Goal: Information Seeking & Learning: Understand process/instructions

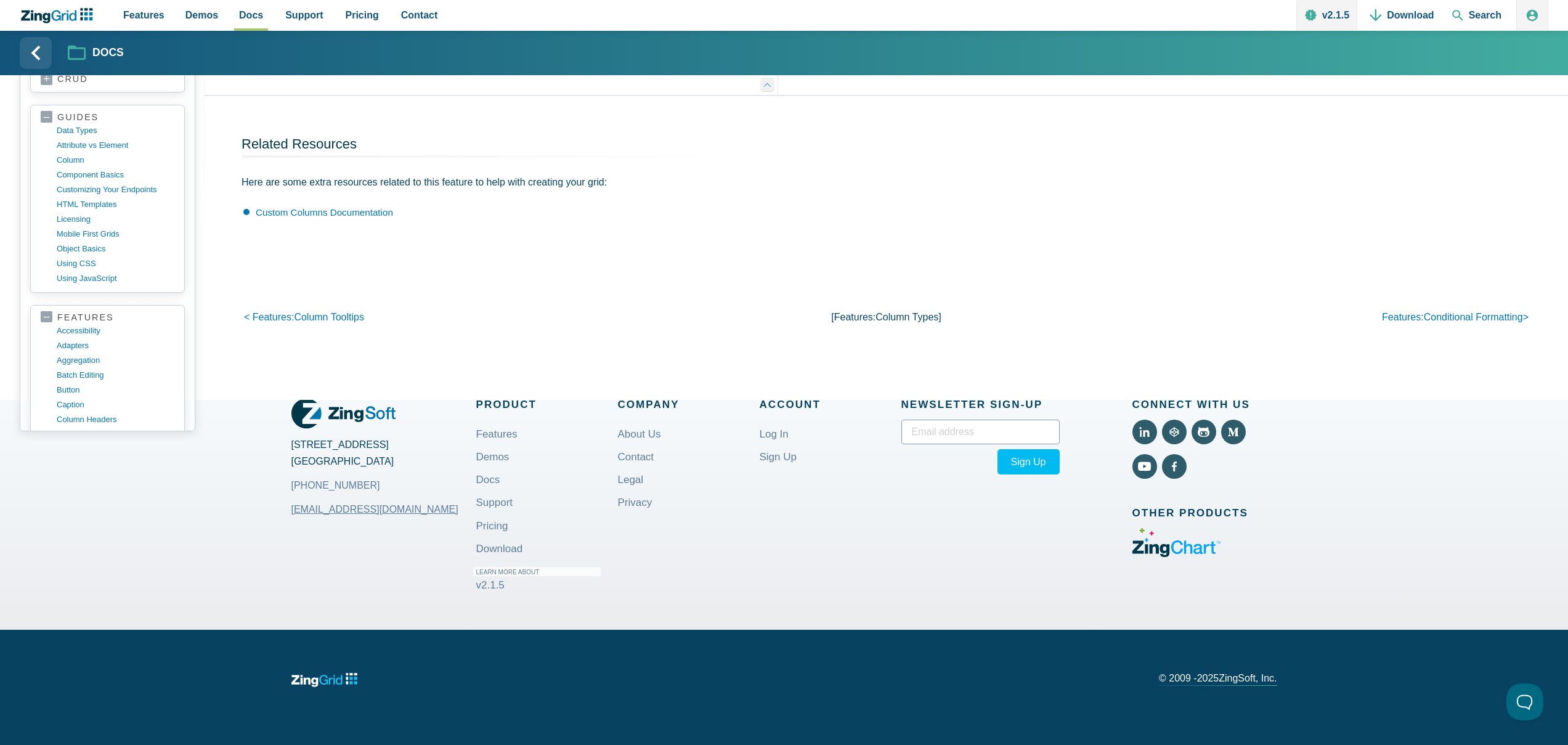
scroll to position [754, 0]
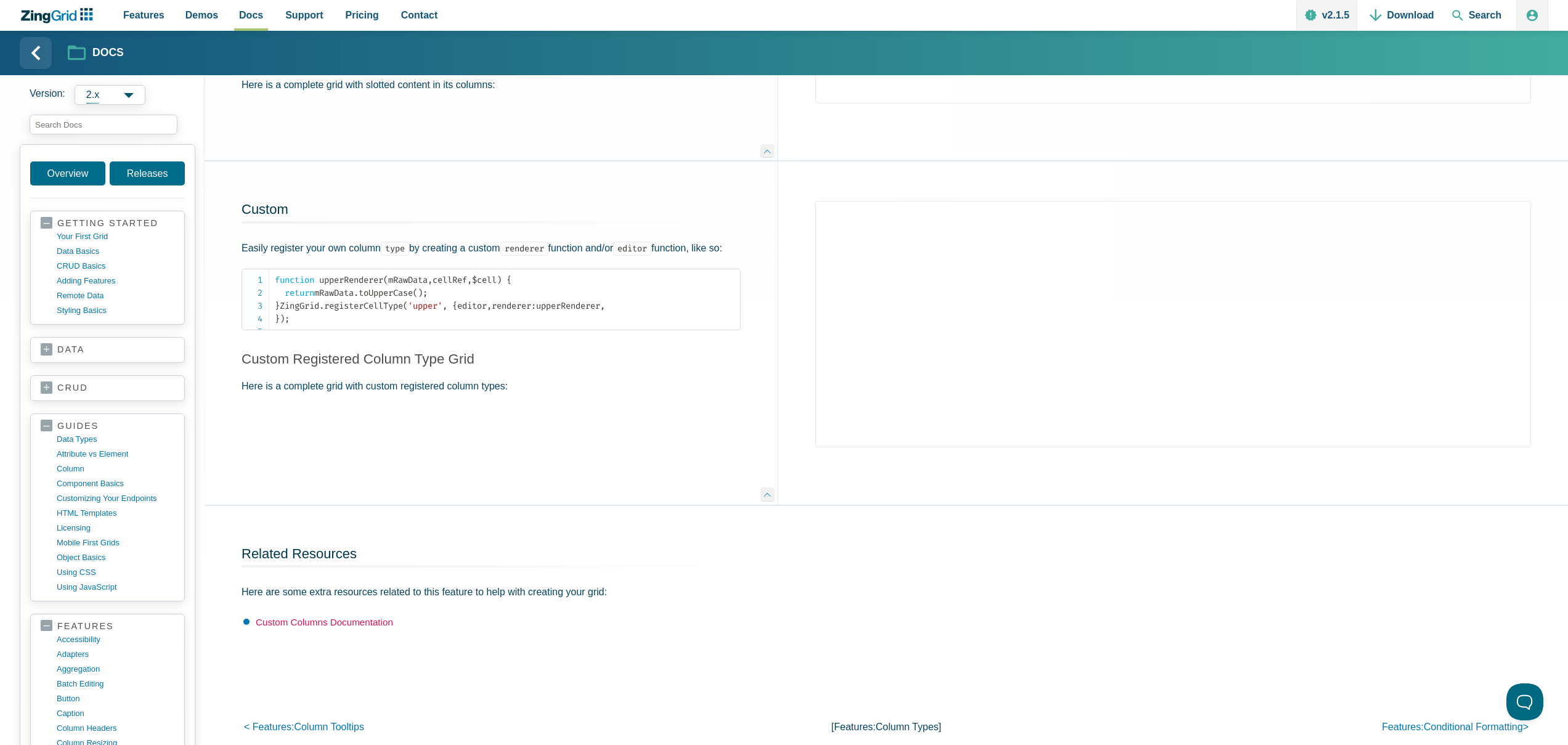
click at [310, 628] on link "Custom Columns Documentation" at bounding box center [325, 622] width 138 height 10
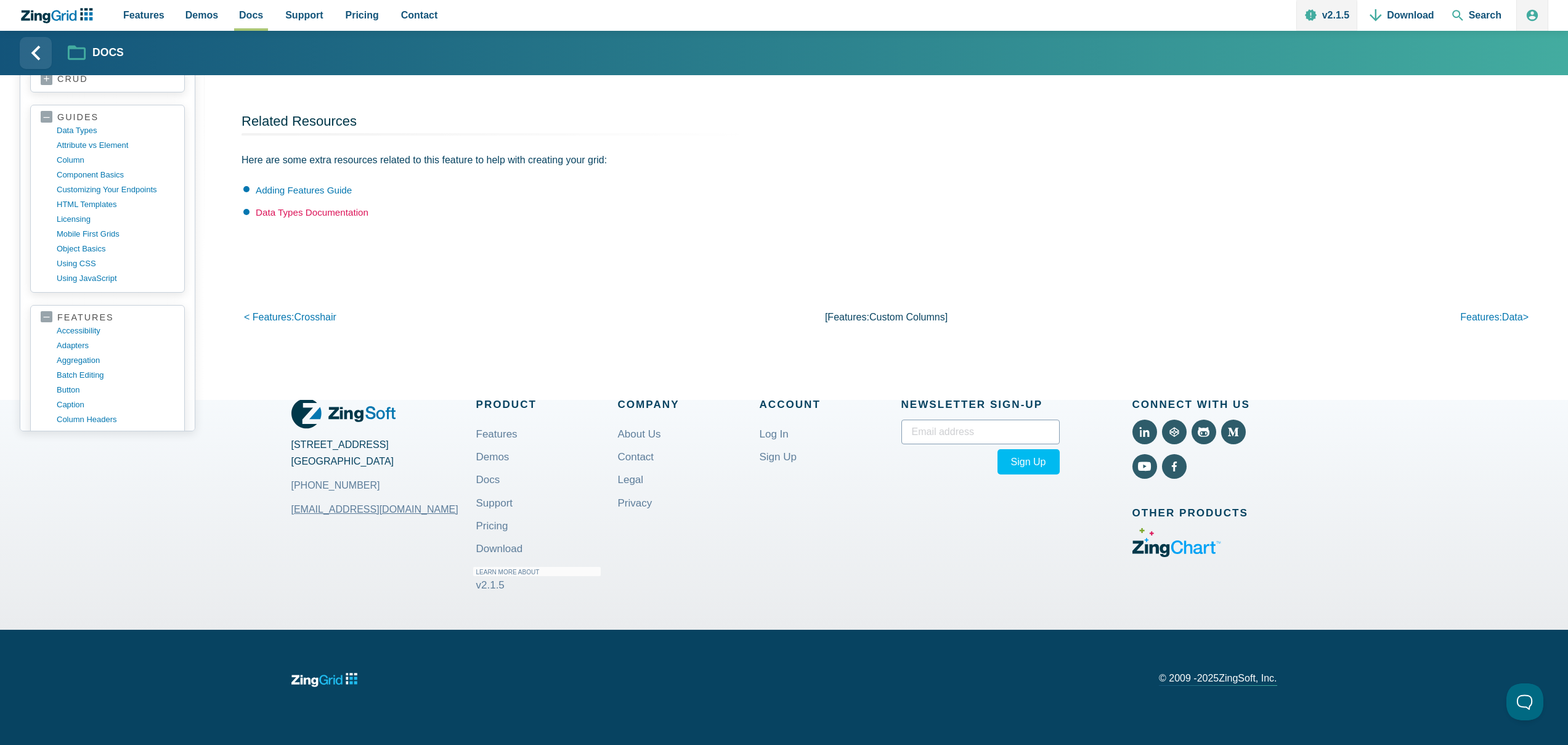
click at [333, 212] on link "Data Types Documentation" at bounding box center [312, 212] width 113 height 10
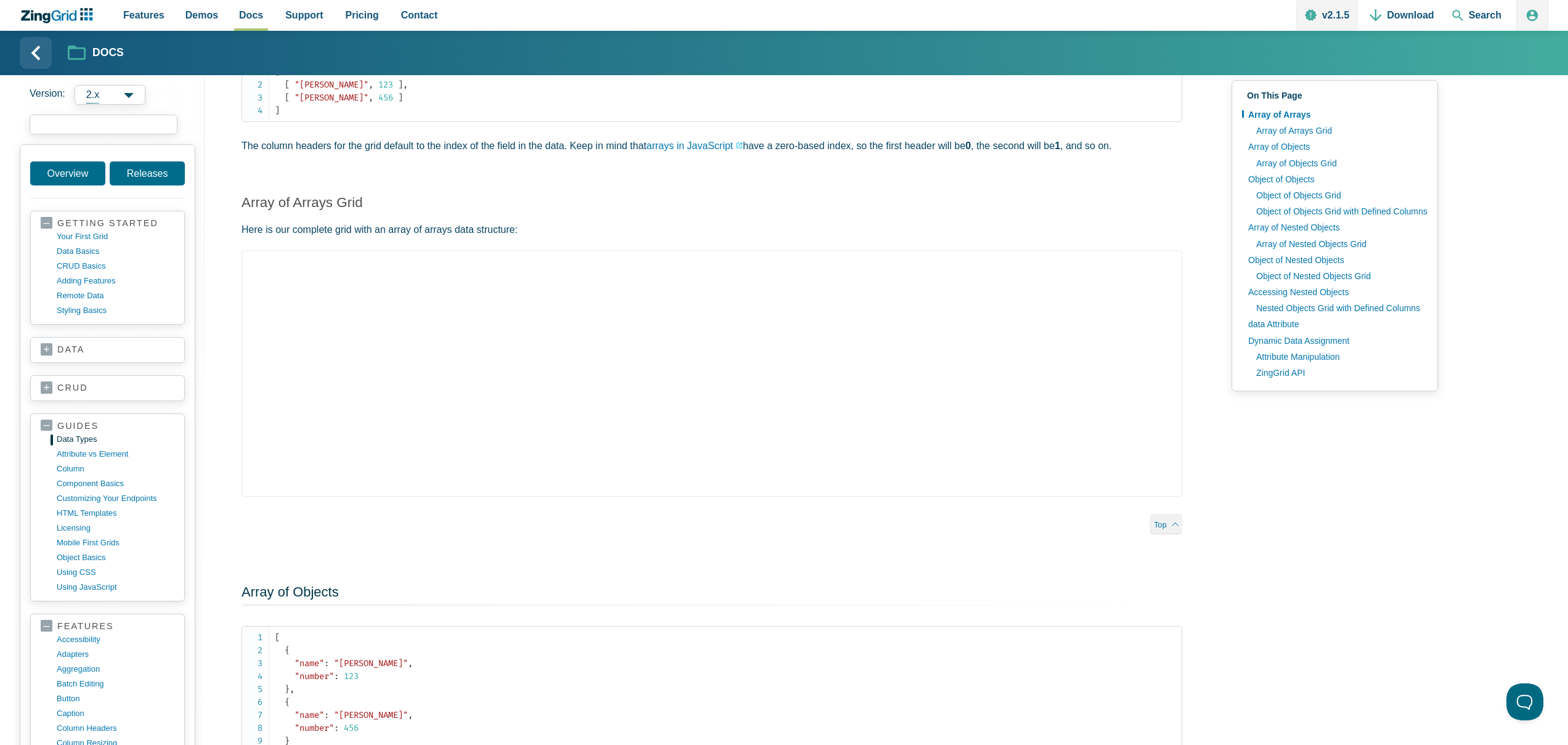
click at [99, 125] on input "search input" at bounding box center [104, 124] width 148 height 19
click at [111, 91] on span "2.x" at bounding box center [110, 95] width 71 height 19
click at [105, 109] on span "1.x" at bounding box center [110, 114] width 71 height 21
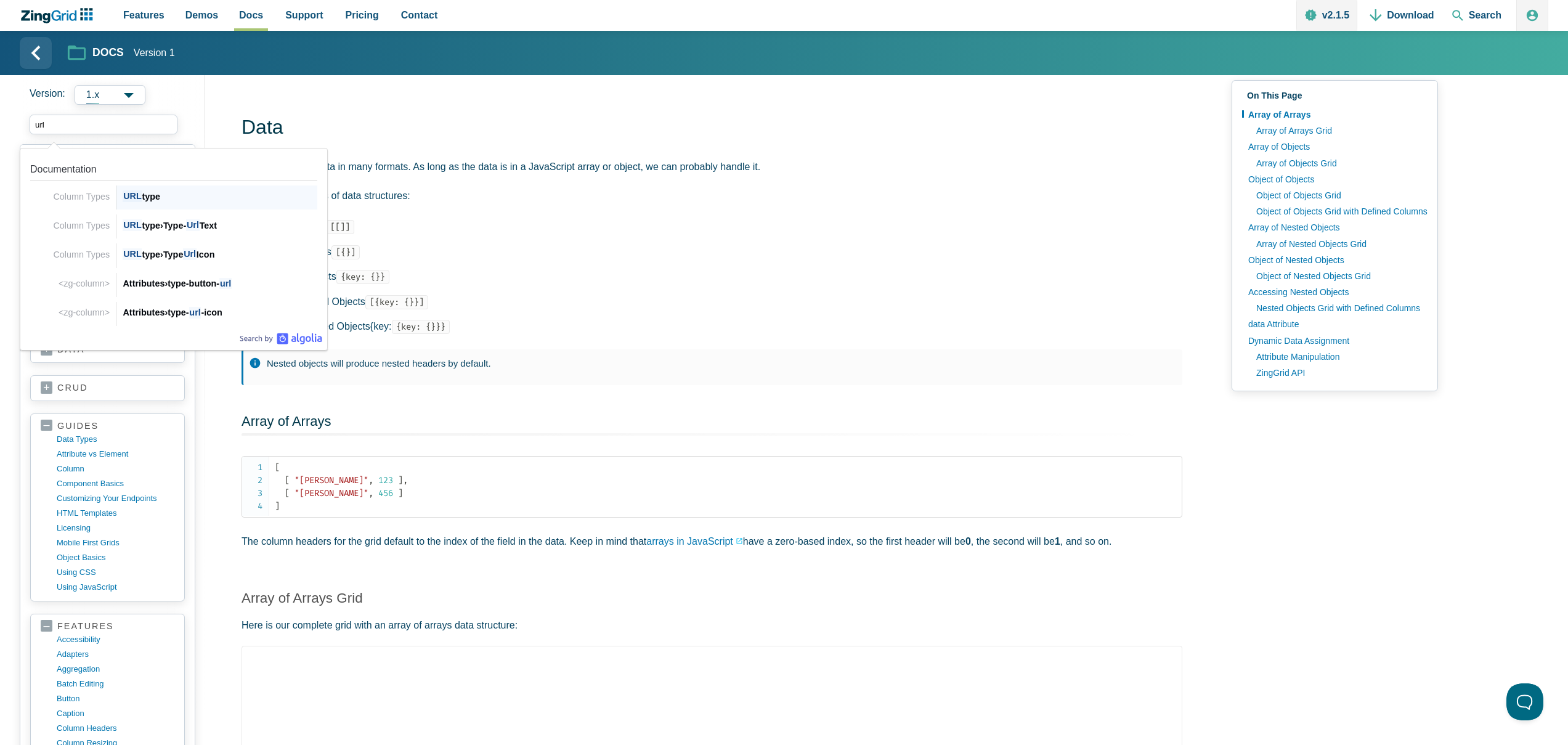
click at [221, 199] on div "URL type" at bounding box center [220, 197] width 194 height 15
type input "url"
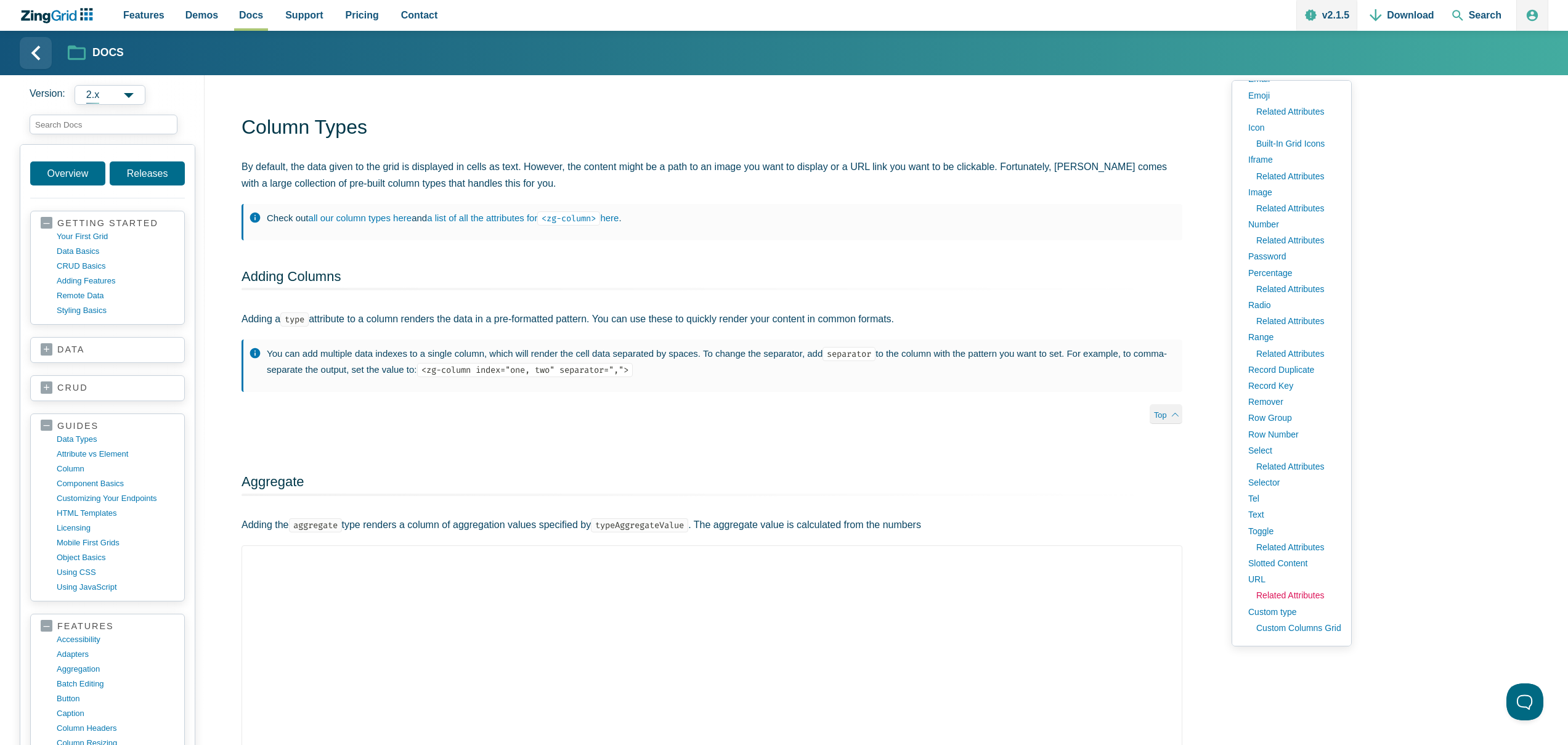
click at [1296, 591] on link "Related Attributes" at bounding box center [1296, 595] width 91 height 16
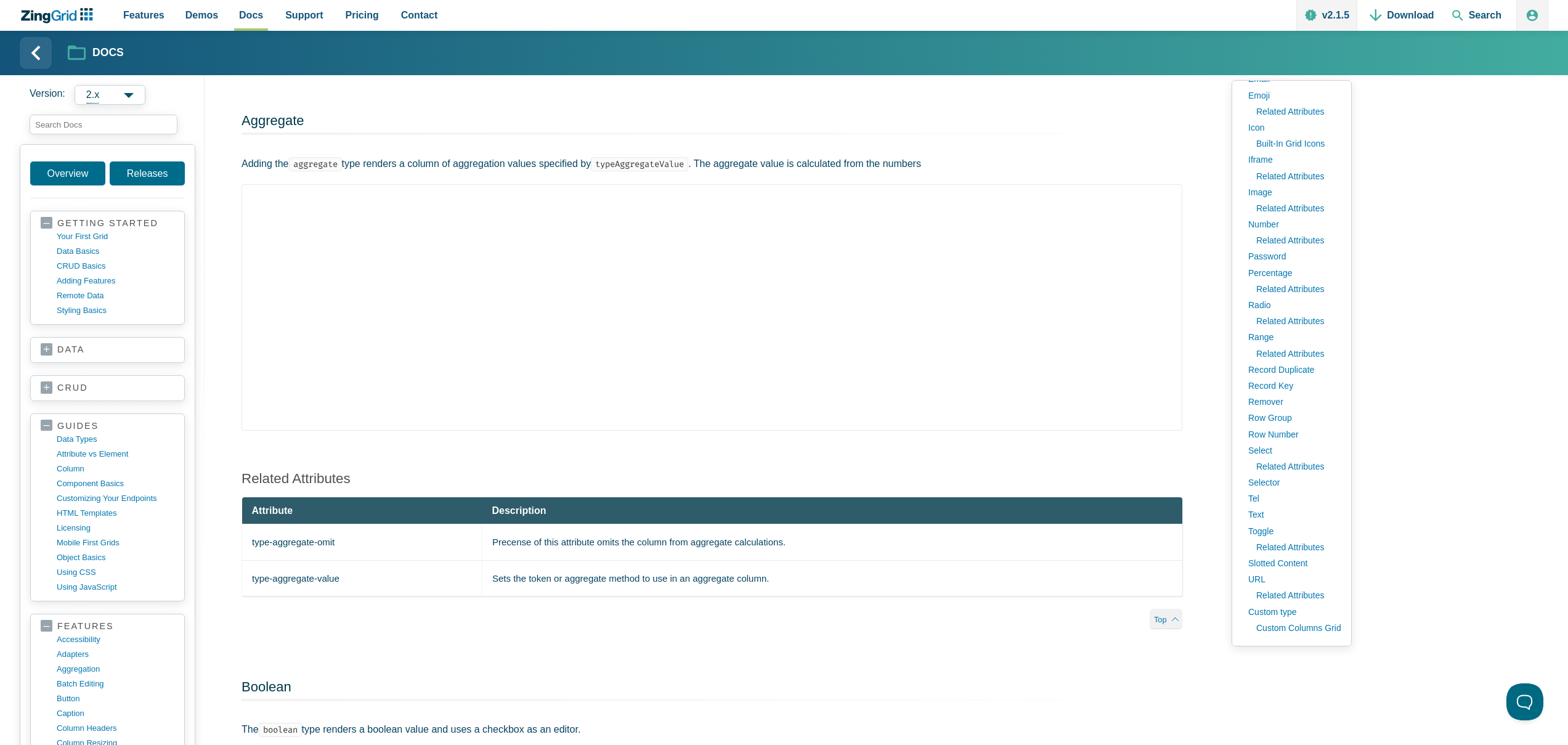
scroll to position [371, 0]
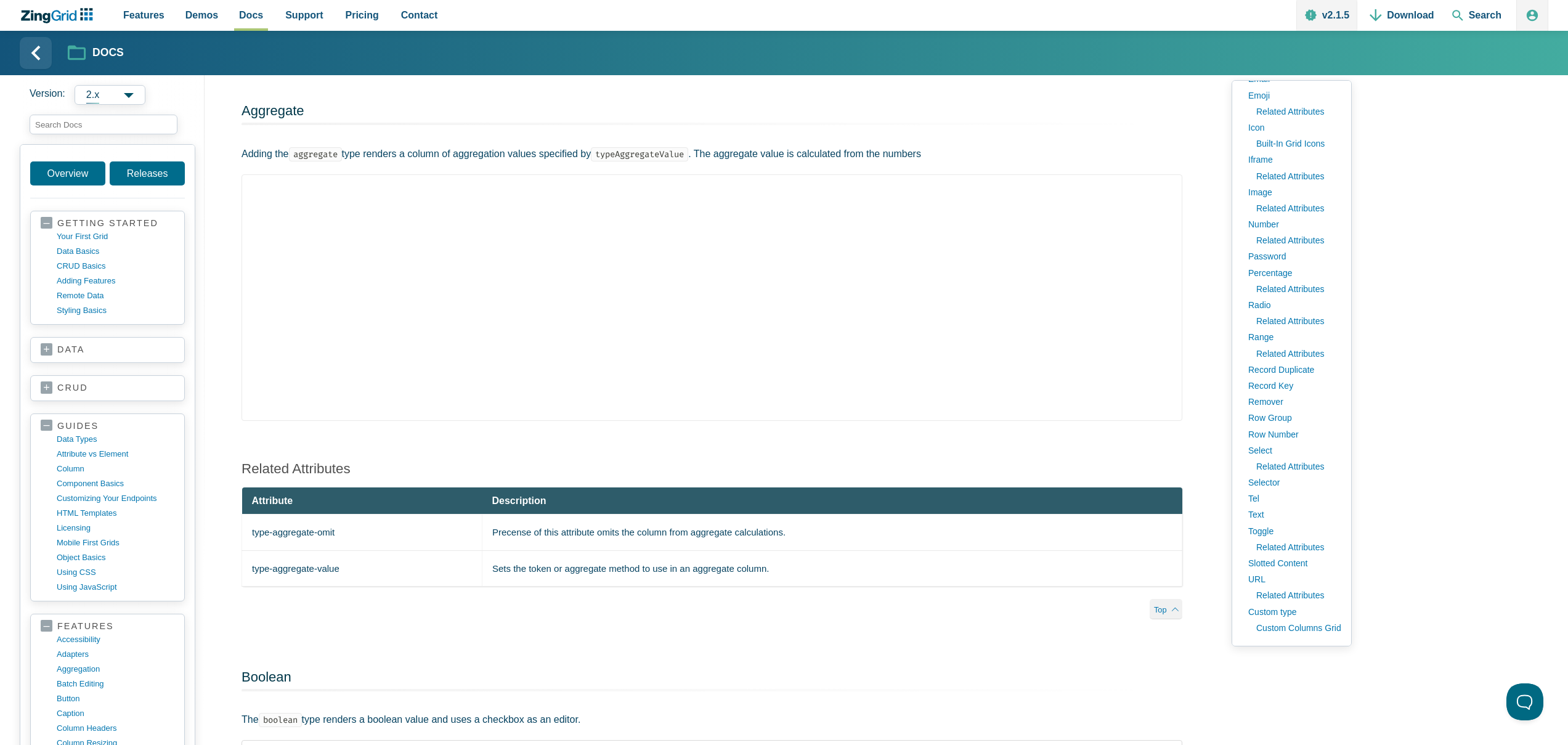
click at [520, 575] on td "Sets the token or aggregate method to use in an aggregate column." at bounding box center [831, 568] width 700 height 37
click at [384, 577] on td "type-aggregate-value" at bounding box center [362, 568] width 240 height 37
click at [303, 577] on td "type-aggregate-value" at bounding box center [362, 568] width 240 height 37
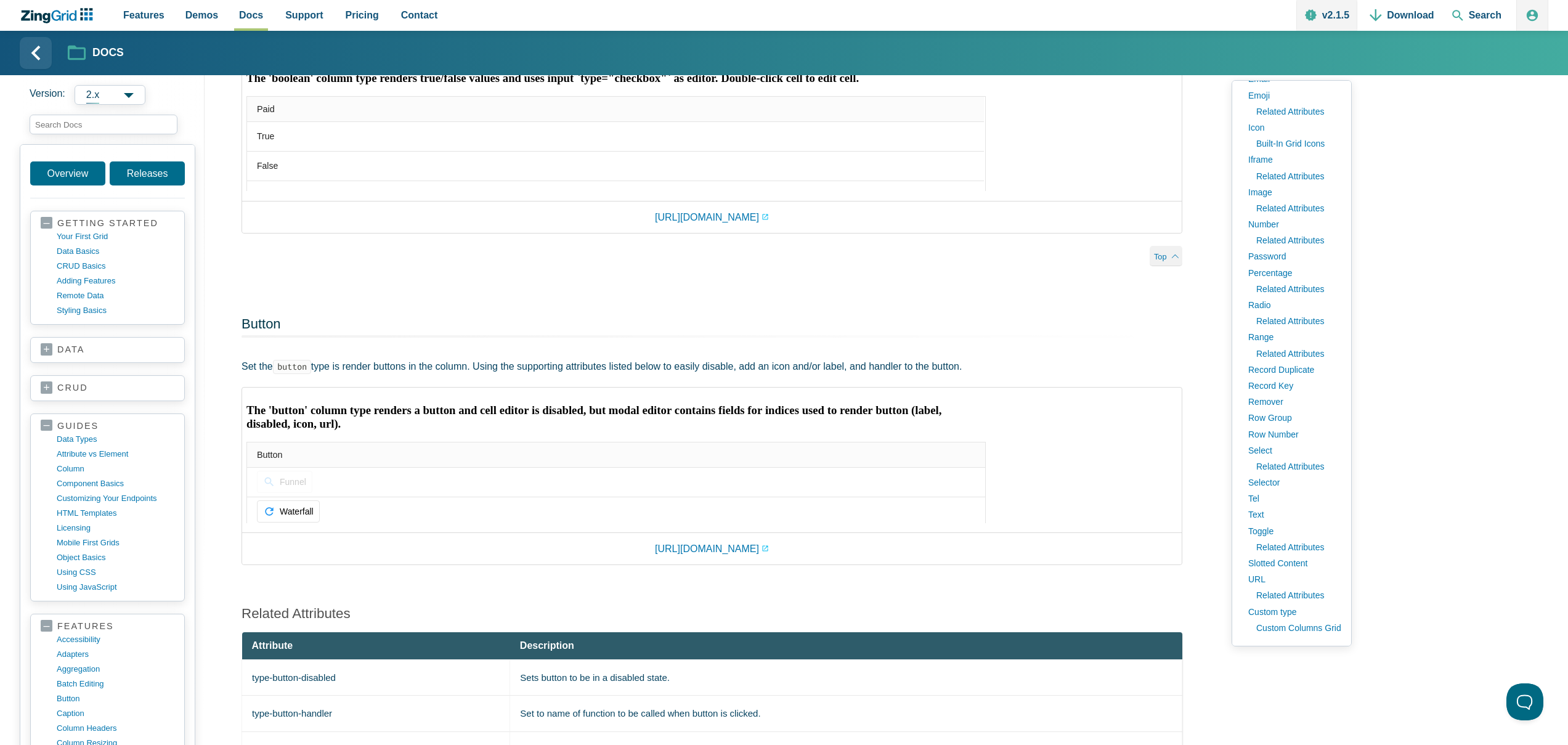
scroll to position [1182, 0]
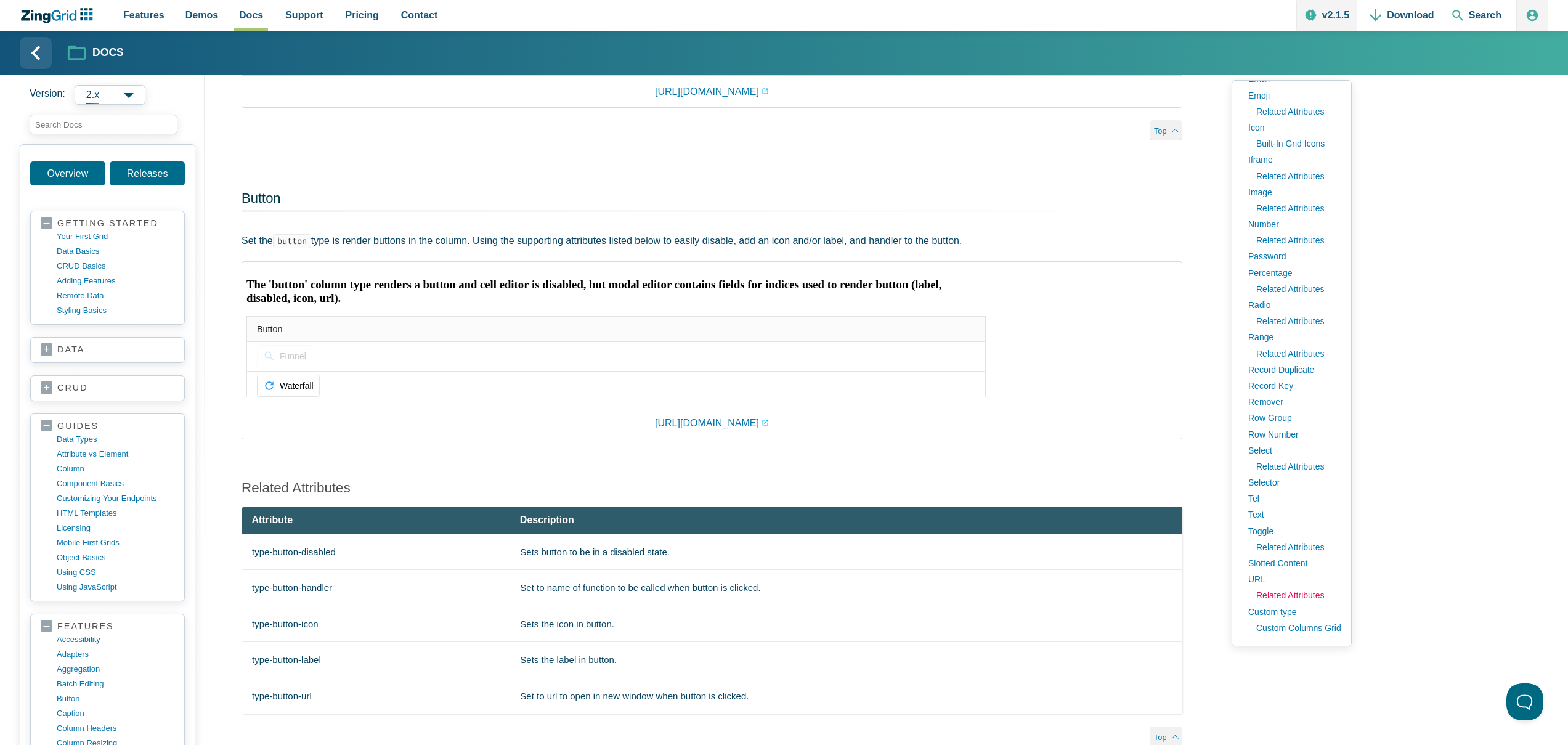
click at [1279, 590] on link "Related Attributes" at bounding box center [1296, 595] width 91 height 16
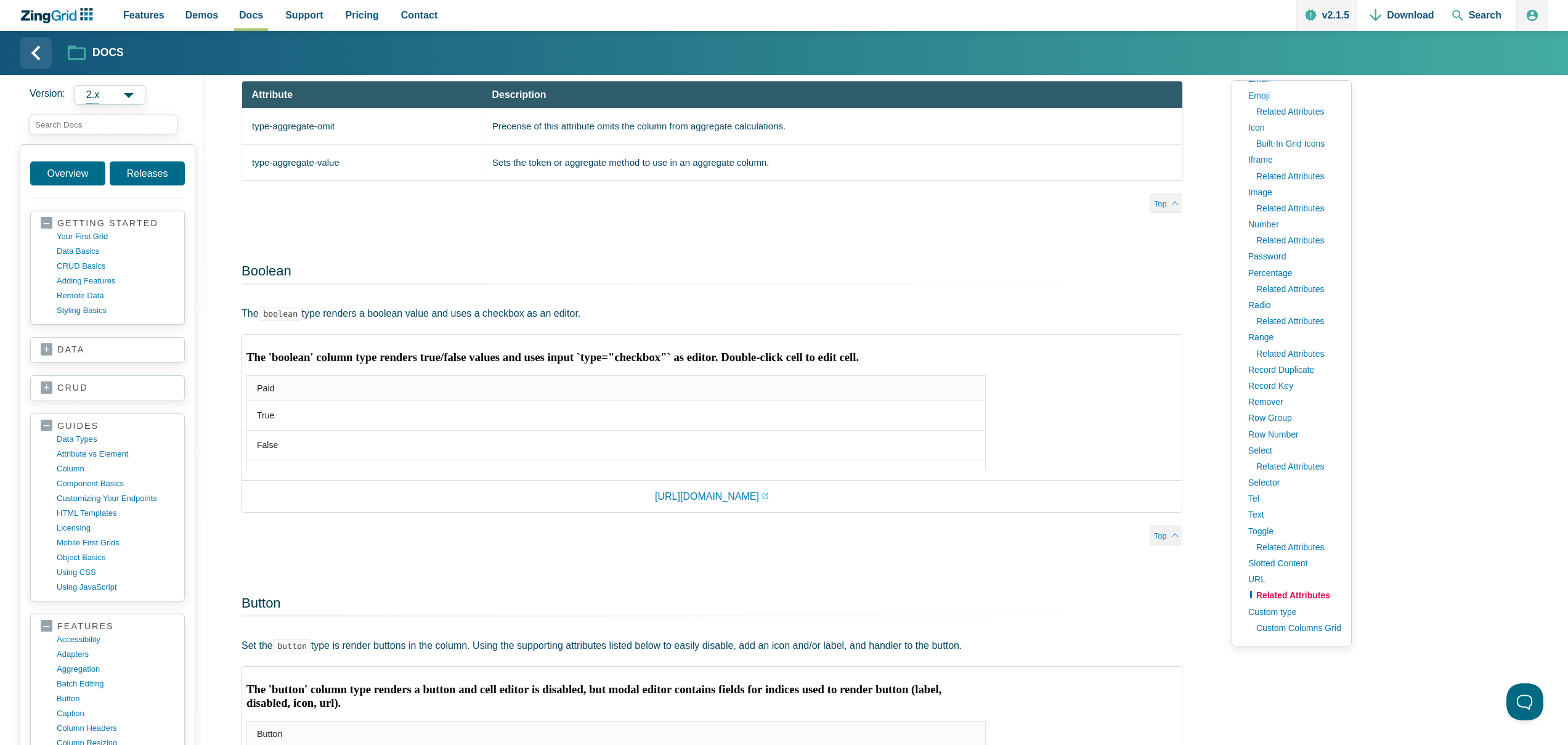
click at [1279, 590] on link "Related Attributes" at bounding box center [1296, 595] width 91 height 16
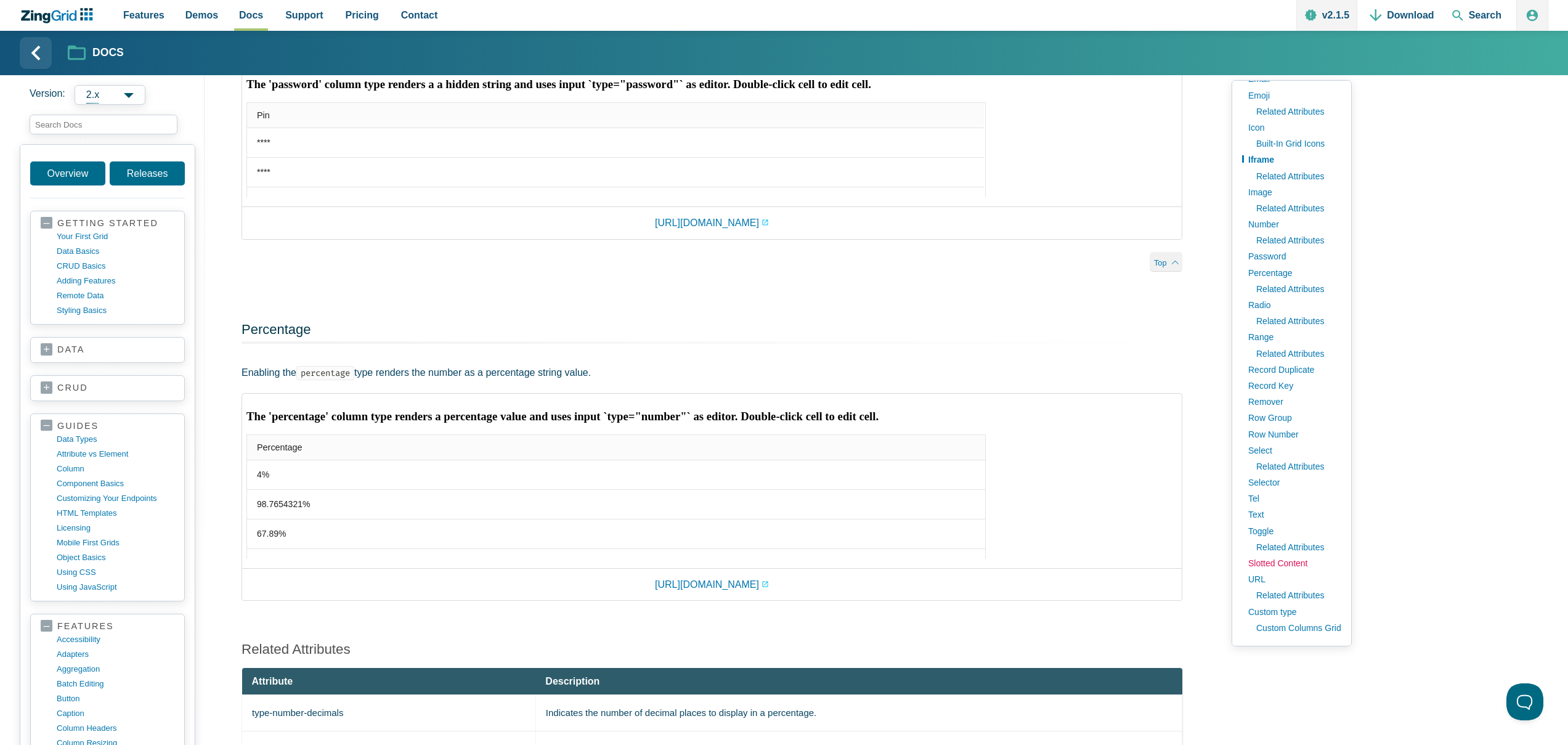
click at [1282, 556] on link "Slotted Content" at bounding box center [1291, 562] width 99 height 16
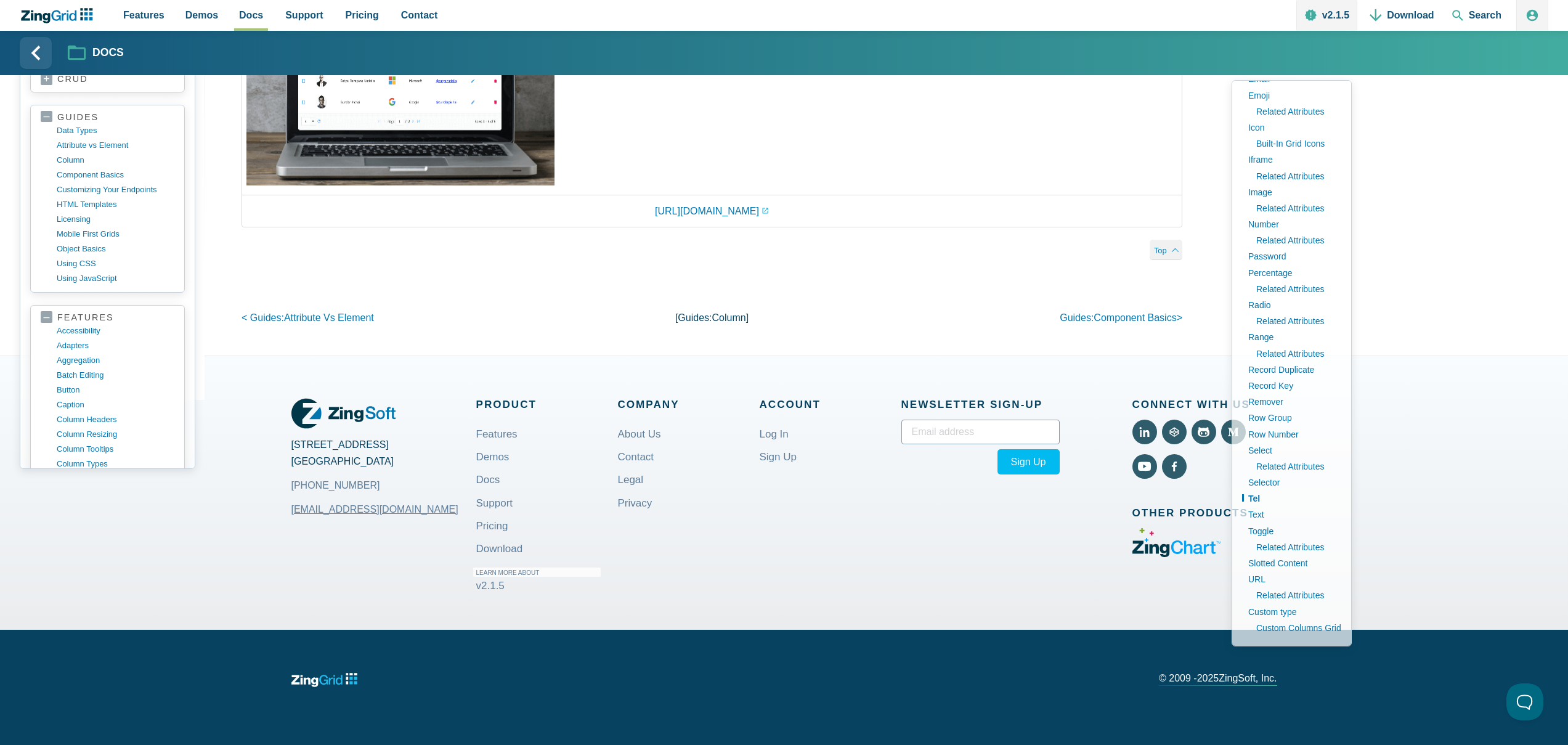
scroll to position [18108, 0]
